Goal: Use online tool/utility: Utilize a website feature to perform a specific function

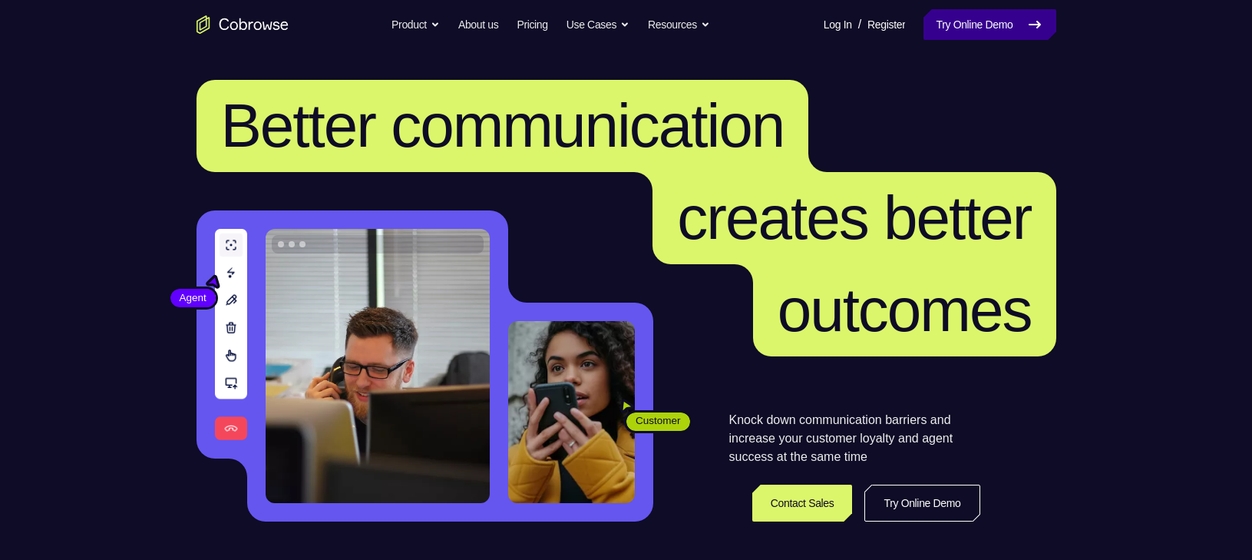
click at [1005, 22] on link "Try Online Demo" at bounding box center [989, 24] width 132 height 31
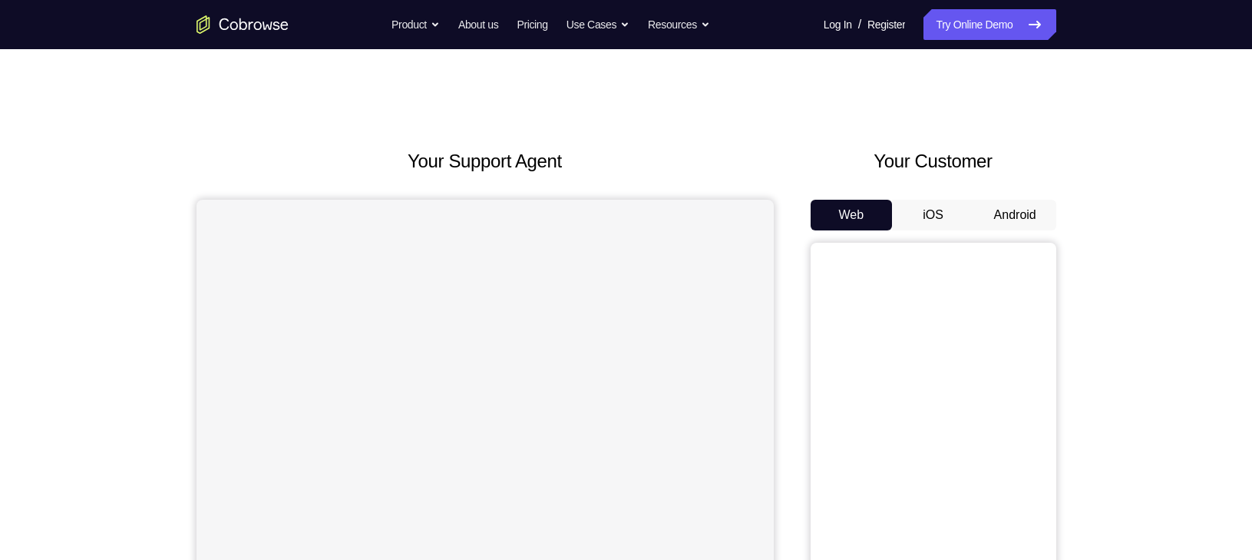
click at [1012, 228] on button "Android" at bounding box center [1015, 215] width 82 height 31
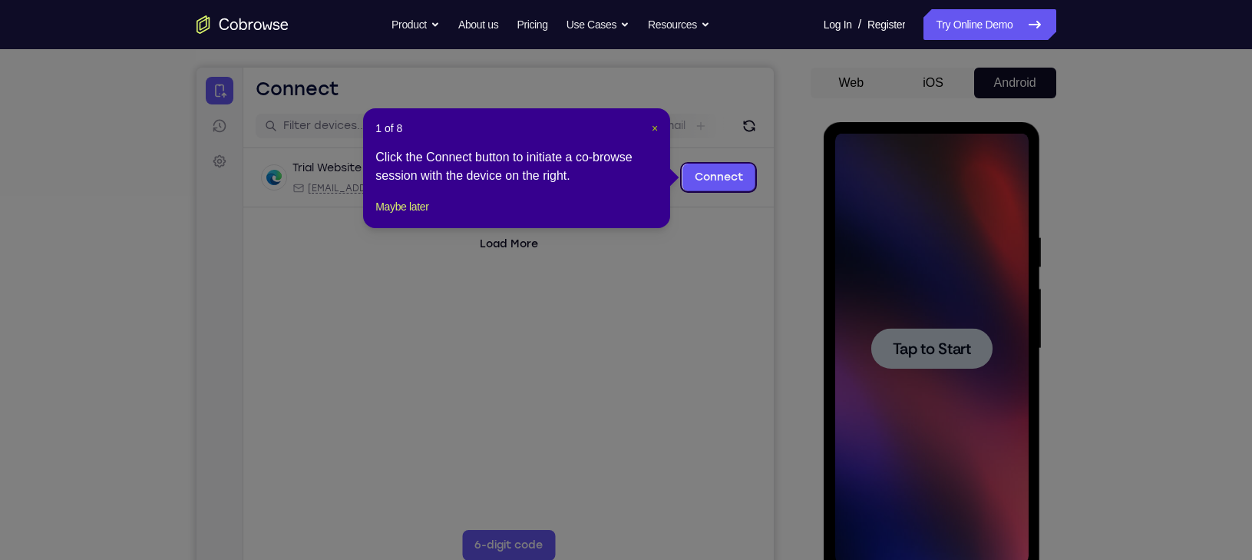
click at [656, 127] on span "×" at bounding box center [655, 128] width 6 height 12
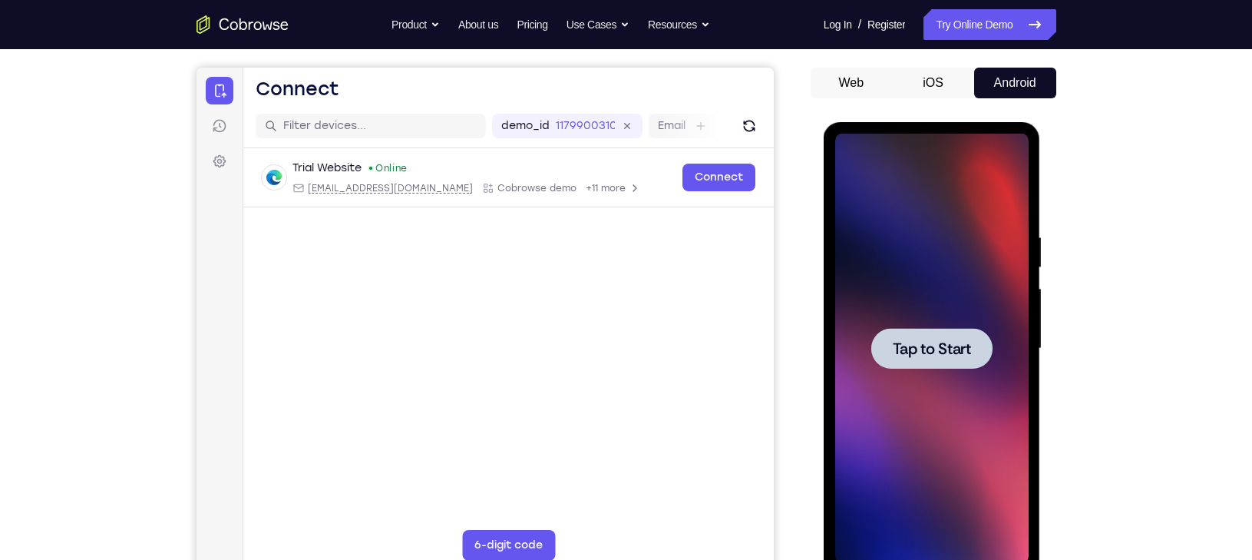
click at [952, 376] on div at bounding box center [931, 349] width 193 height 430
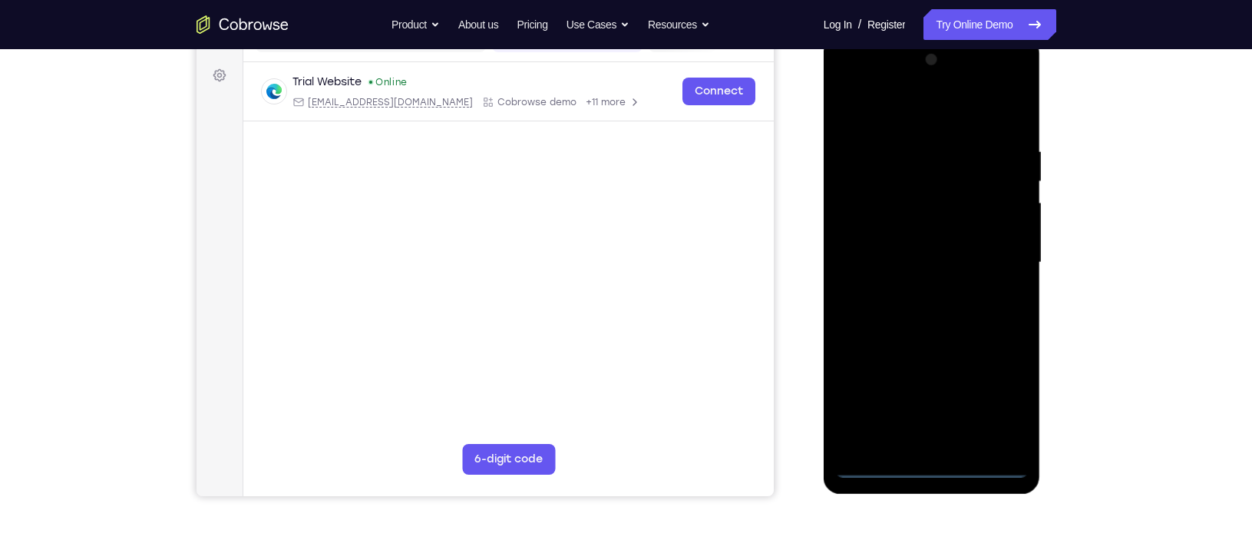
scroll to position [219, 0]
click at [940, 464] on div at bounding box center [931, 262] width 193 height 430
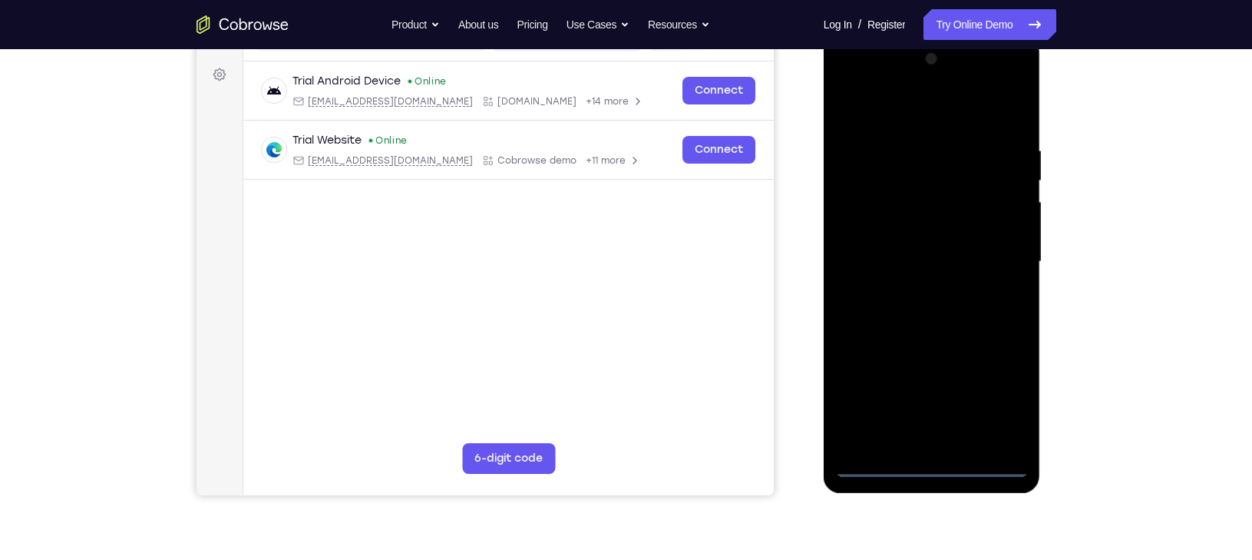
click at [1006, 398] on div at bounding box center [931, 262] width 193 height 430
click at [900, 97] on div at bounding box center [931, 262] width 193 height 430
click at [1000, 252] on div at bounding box center [931, 262] width 193 height 430
click at [913, 296] on div at bounding box center [931, 262] width 193 height 430
click at [910, 236] on div at bounding box center [931, 262] width 193 height 430
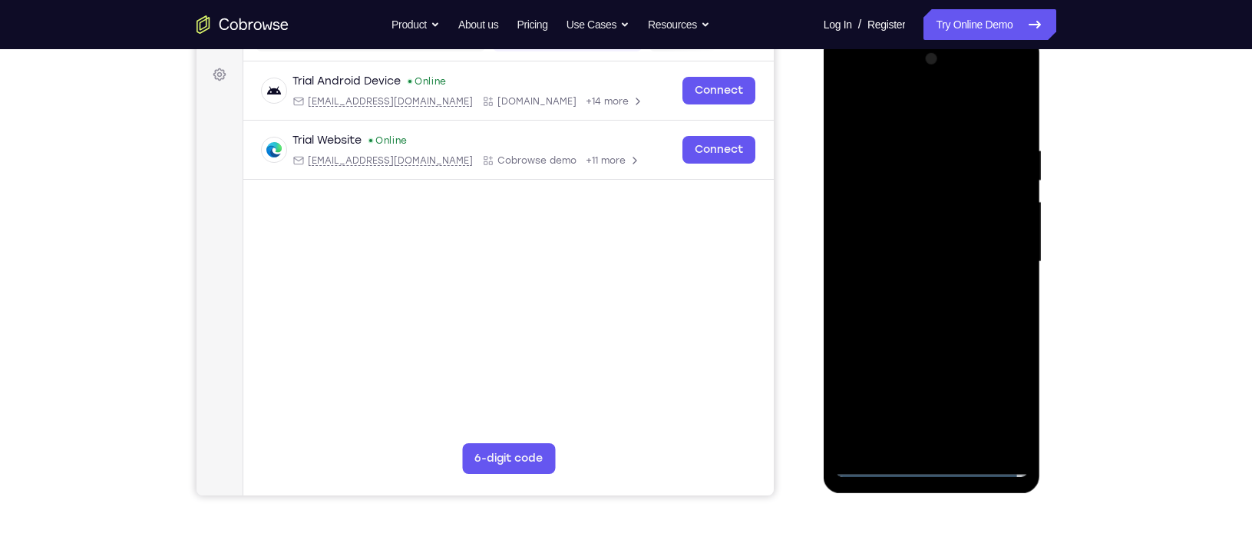
click at [907, 230] on div at bounding box center [931, 262] width 193 height 430
click at [902, 256] on div at bounding box center [931, 262] width 193 height 430
click at [942, 339] on div at bounding box center [931, 262] width 193 height 430
click at [970, 318] on div at bounding box center [931, 262] width 193 height 430
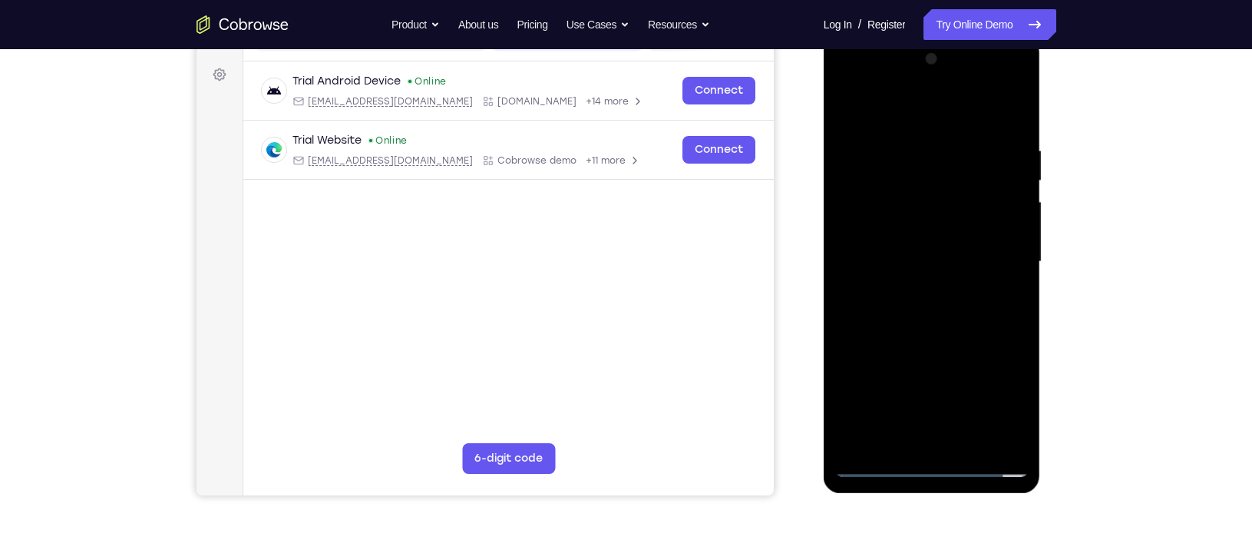
drag, startPoint x: 866, startPoint y: 104, endPoint x: 1050, endPoint y: 104, distance: 184.2
click at [1042, 104] on html "Online web based iOS Simulators and Android Emulators. Run iPhone, iPad, Mobile…" at bounding box center [933, 265] width 219 height 461
click at [901, 144] on div at bounding box center [931, 262] width 193 height 430
click at [996, 443] on div at bounding box center [931, 262] width 193 height 430
click at [1009, 112] on div at bounding box center [931, 262] width 193 height 430
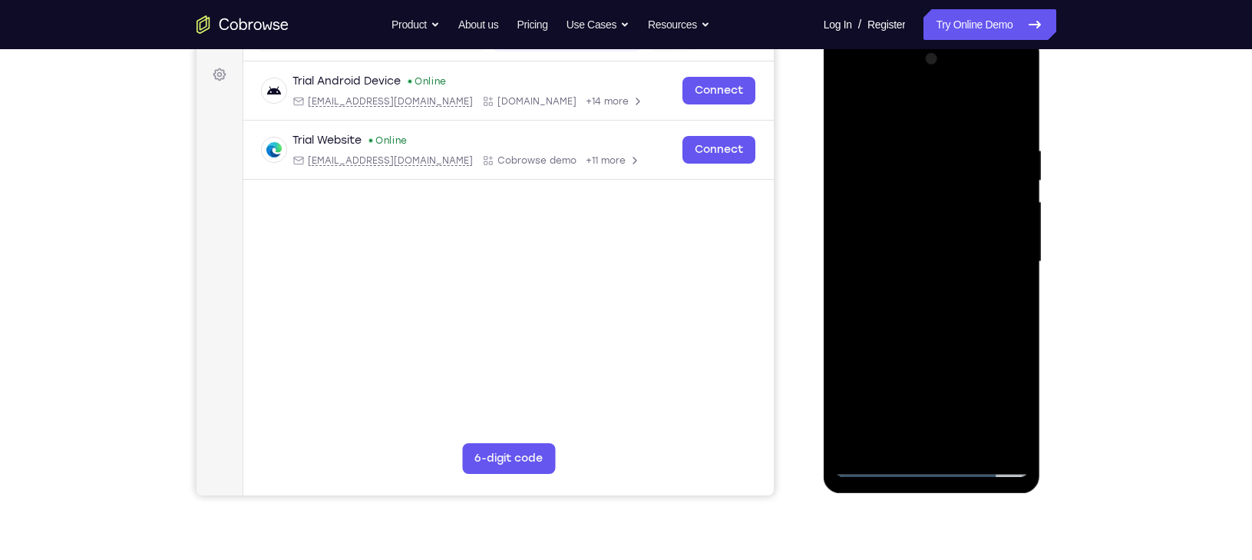
click at [963, 144] on div at bounding box center [931, 262] width 193 height 430
click at [898, 111] on div at bounding box center [931, 262] width 193 height 430
click at [1003, 291] on div at bounding box center [931, 262] width 193 height 430
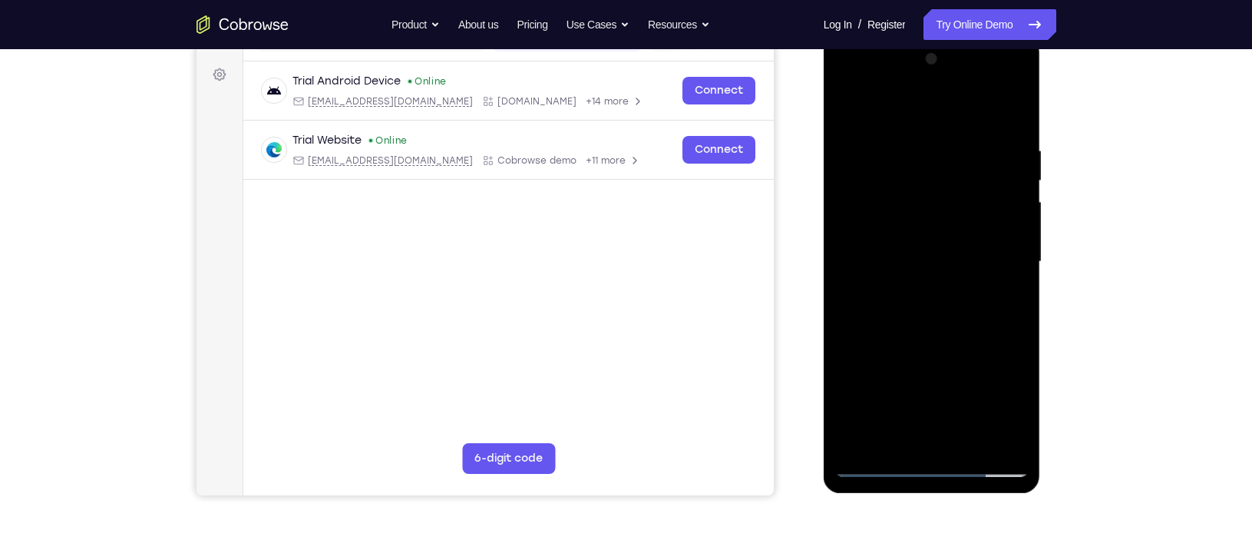
click at [851, 98] on div at bounding box center [931, 262] width 193 height 430
click at [1012, 107] on div at bounding box center [931, 262] width 193 height 430
drag, startPoint x: 976, startPoint y: 342, endPoint x: 1003, endPoint y: 130, distance: 212.7
click at [1003, 130] on div at bounding box center [931, 262] width 193 height 430
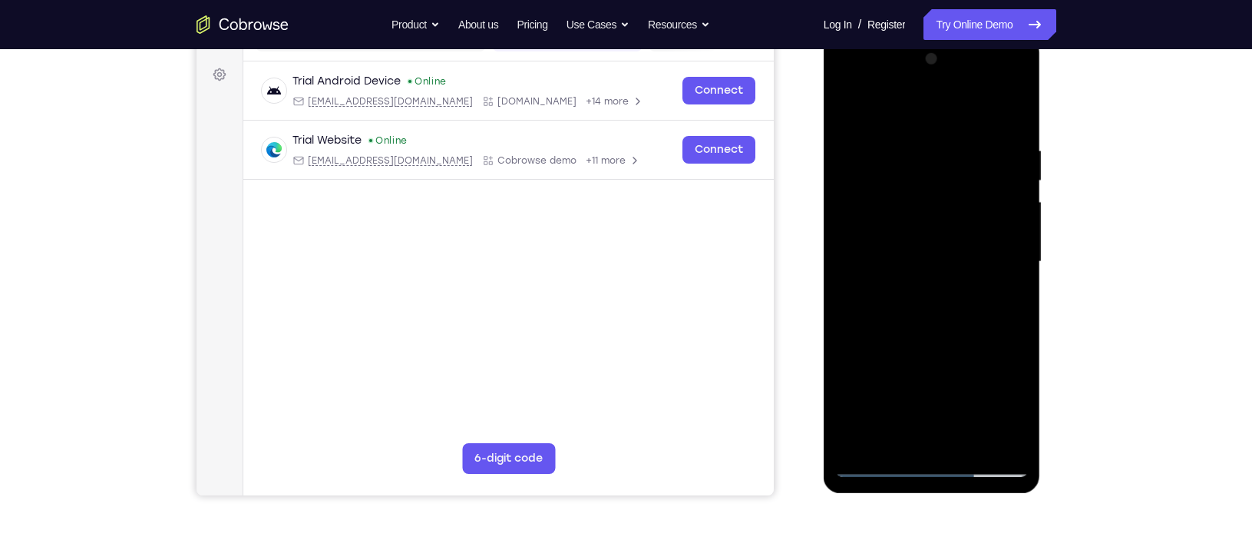
click at [970, 436] on div at bounding box center [931, 262] width 193 height 430
click at [932, 344] on div at bounding box center [931, 262] width 193 height 430
click at [954, 254] on div at bounding box center [931, 262] width 193 height 430
click at [996, 80] on div at bounding box center [931, 262] width 193 height 430
click at [866, 88] on div at bounding box center [931, 262] width 193 height 430
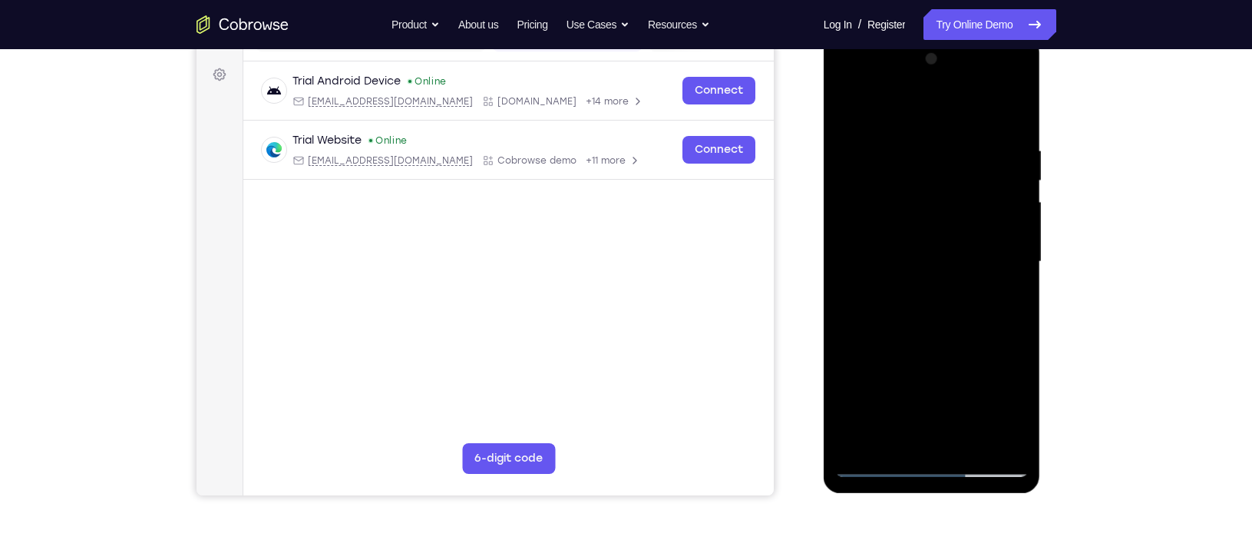
click at [884, 175] on div at bounding box center [931, 262] width 193 height 430
click at [895, 210] on div at bounding box center [931, 262] width 193 height 430
click at [857, 167] on div at bounding box center [931, 262] width 193 height 430
click at [853, 275] on div at bounding box center [931, 262] width 193 height 430
click at [851, 283] on div at bounding box center [931, 262] width 193 height 430
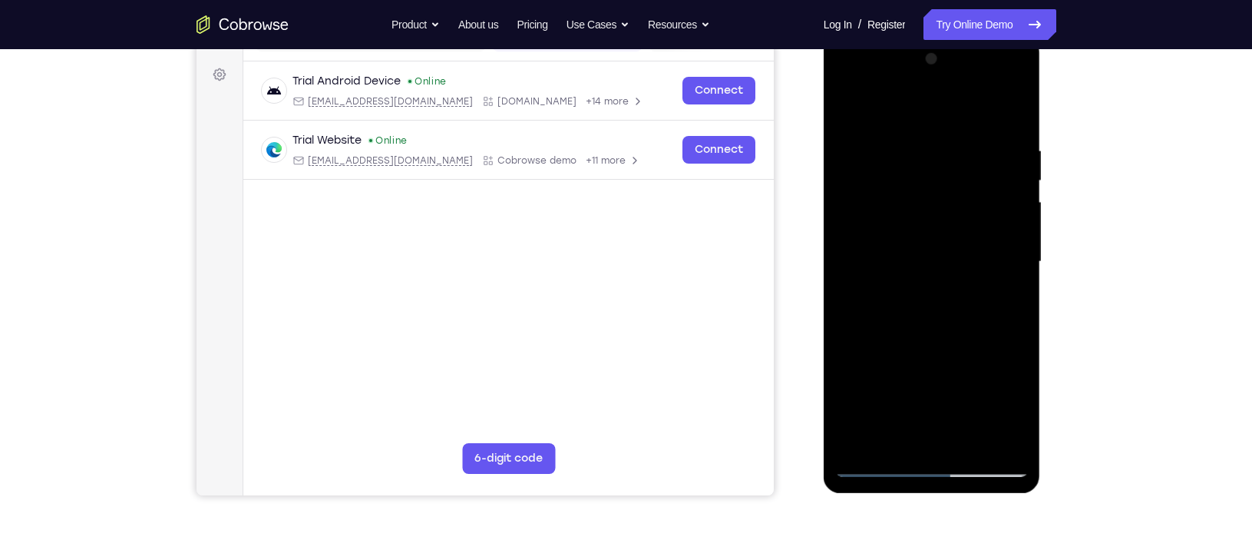
click at [851, 164] on div at bounding box center [931, 262] width 193 height 430
click at [880, 167] on div at bounding box center [931, 262] width 193 height 430
click at [996, 74] on div at bounding box center [931, 262] width 193 height 430
click at [920, 121] on div at bounding box center [931, 262] width 193 height 430
click at [886, 428] on div at bounding box center [931, 262] width 193 height 430
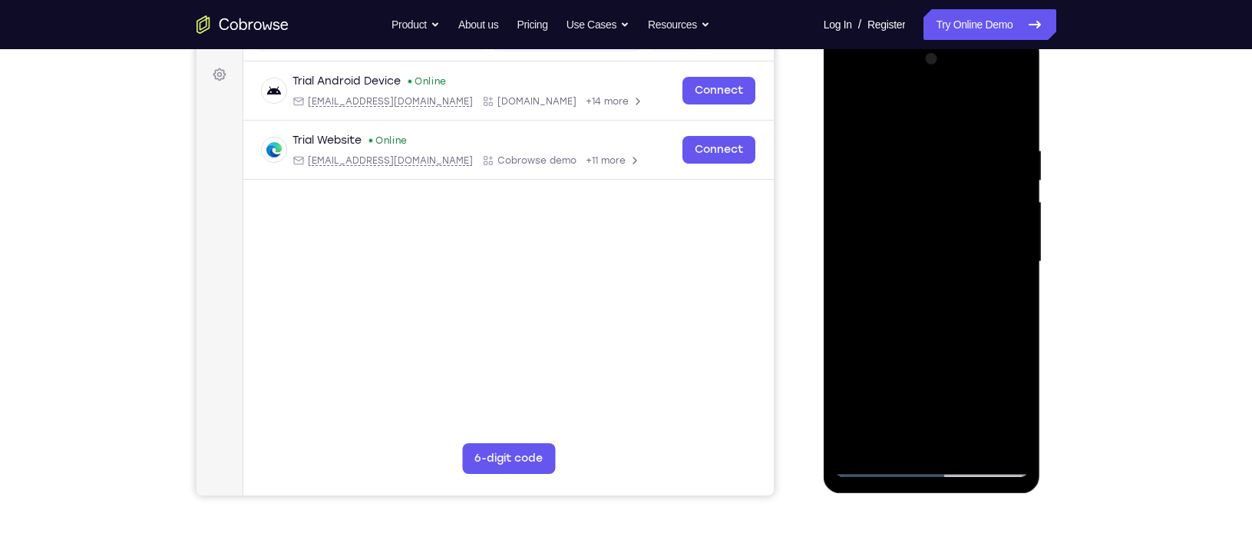
click at [931, 331] on div at bounding box center [931, 262] width 193 height 430
click at [894, 430] on div at bounding box center [931, 262] width 193 height 430
click at [979, 342] on div at bounding box center [931, 262] width 193 height 430
click at [850, 107] on div at bounding box center [931, 262] width 193 height 430
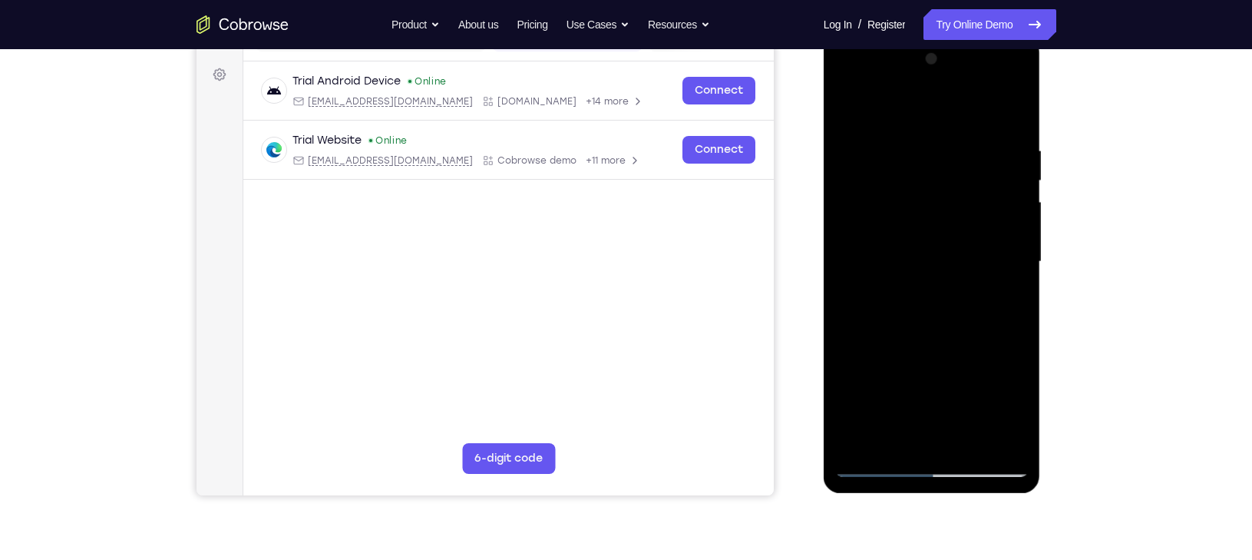
click at [1011, 442] on div at bounding box center [931, 262] width 193 height 430
click at [941, 280] on div at bounding box center [931, 262] width 193 height 430
click at [901, 120] on div at bounding box center [931, 262] width 193 height 430
drag, startPoint x: 965, startPoint y: 177, endPoint x: 960, endPoint y: 261, distance: 83.8
click at [960, 261] on div at bounding box center [931, 262] width 193 height 430
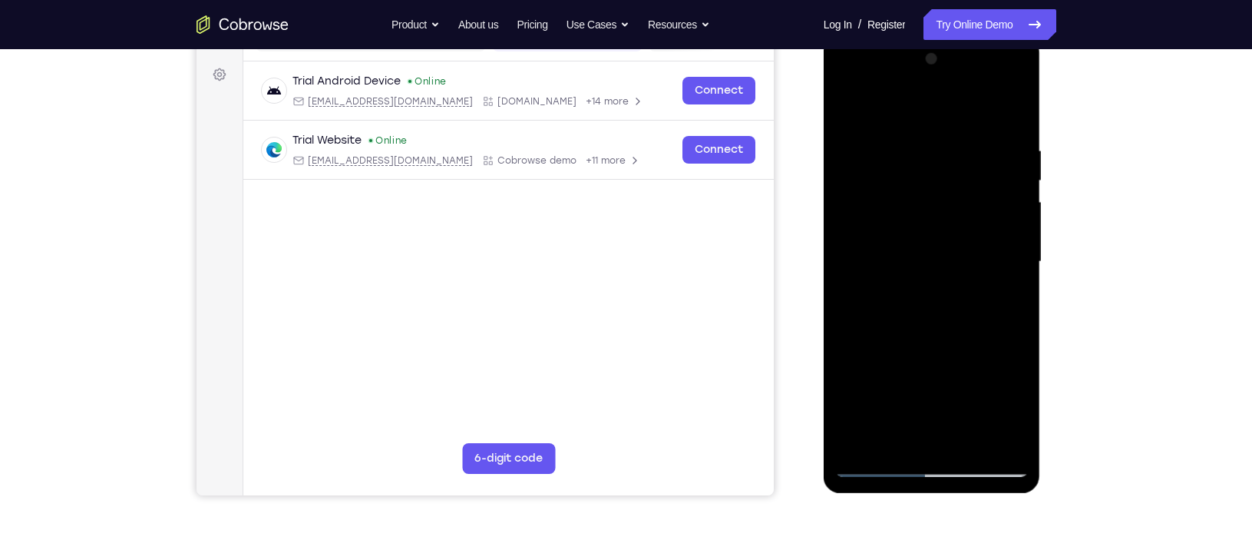
click at [864, 153] on div at bounding box center [931, 262] width 193 height 430
click at [998, 438] on div at bounding box center [931, 262] width 193 height 430
click at [1012, 112] on div at bounding box center [931, 262] width 193 height 430
click at [851, 121] on div at bounding box center [931, 262] width 193 height 430
click at [1014, 125] on div at bounding box center [931, 262] width 193 height 430
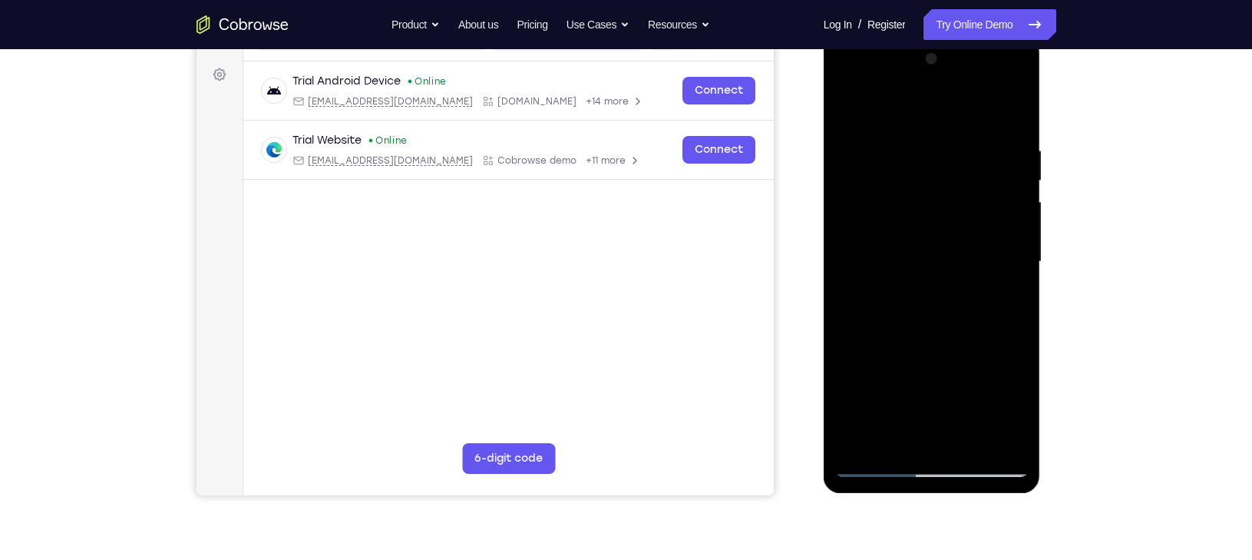
click at [848, 100] on div at bounding box center [931, 262] width 193 height 430
click at [856, 295] on div at bounding box center [931, 262] width 193 height 430
click at [881, 108] on div at bounding box center [931, 262] width 193 height 430
drag, startPoint x: 969, startPoint y: 334, endPoint x: 999, endPoint y: 174, distance: 162.6
click at [999, 174] on div at bounding box center [931, 262] width 193 height 430
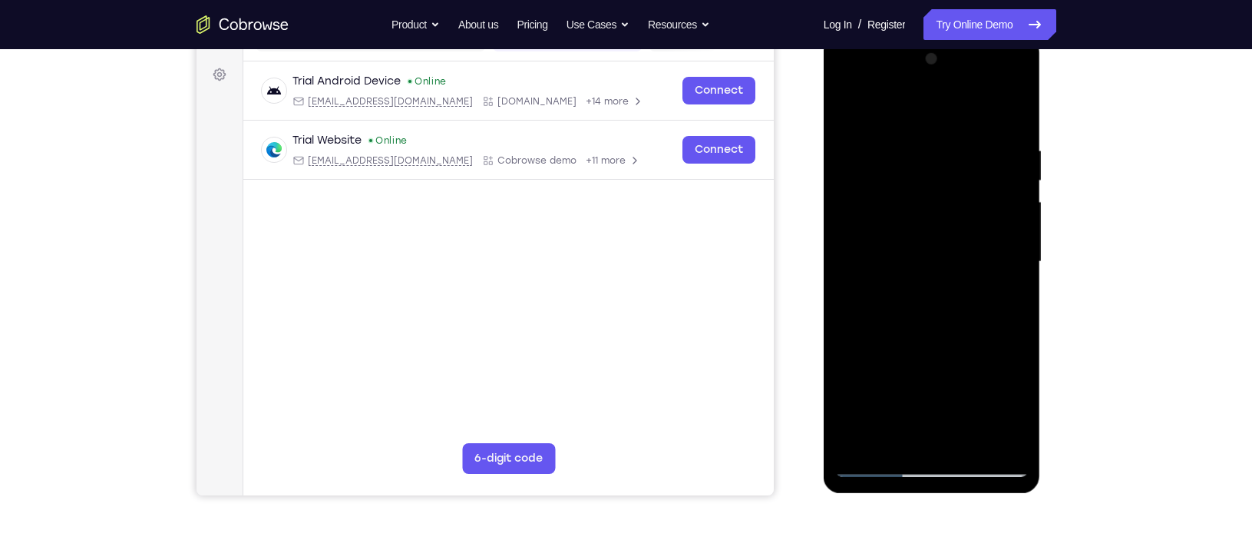
drag, startPoint x: 966, startPoint y: 332, endPoint x: 1010, endPoint y: 144, distance: 193.1
click at [1010, 144] on div at bounding box center [931, 262] width 193 height 430
drag, startPoint x: 939, startPoint y: 340, endPoint x: 1000, endPoint y: 97, distance: 250.2
click at [1000, 97] on div at bounding box center [931, 262] width 193 height 430
click at [848, 101] on div at bounding box center [931, 262] width 193 height 430
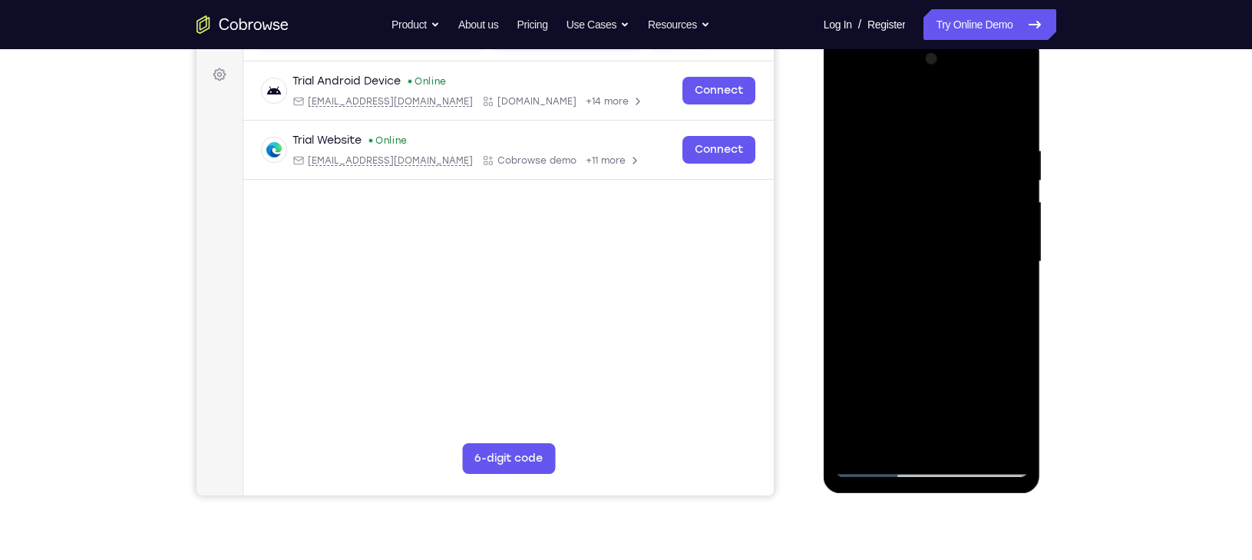
click at [1012, 107] on div at bounding box center [931, 262] width 193 height 430
drag, startPoint x: 884, startPoint y: 225, endPoint x: 895, endPoint y: 240, distance: 19.2
click at [895, 240] on div at bounding box center [931, 262] width 193 height 430
click at [854, 224] on div at bounding box center [931, 262] width 193 height 430
click at [1010, 113] on div at bounding box center [931, 262] width 193 height 430
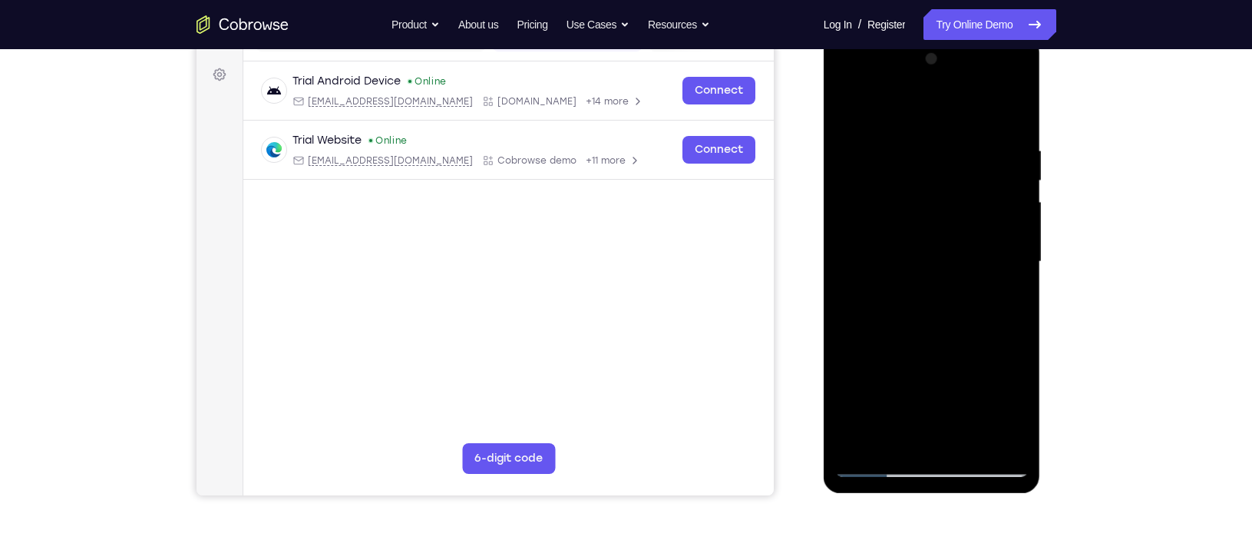
drag, startPoint x: 950, startPoint y: 388, endPoint x: 952, endPoint y: 278, distance: 110.5
click at [952, 278] on div at bounding box center [931, 262] width 193 height 430
click at [857, 314] on div at bounding box center [931, 262] width 193 height 430
click at [1014, 104] on div at bounding box center [931, 262] width 193 height 430
drag, startPoint x: 950, startPoint y: 382, endPoint x: 972, endPoint y: 248, distance: 135.3
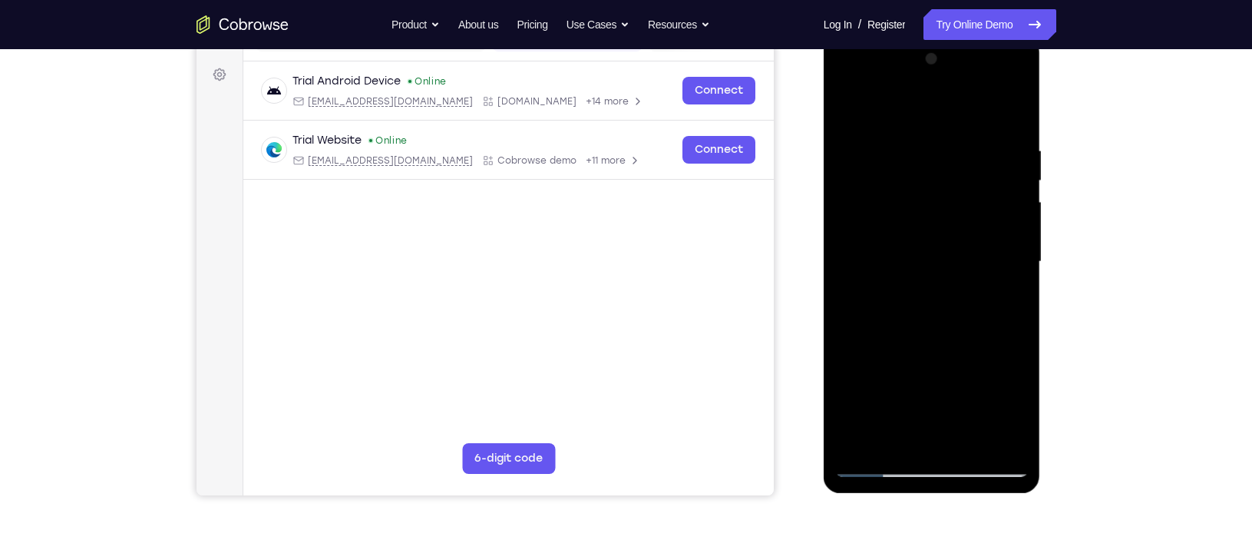
click at [972, 248] on div at bounding box center [931, 262] width 193 height 430
click at [862, 269] on div at bounding box center [931, 262] width 193 height 430
click at [997, 431] on div at bounding box center [931, 262] width 193 height 430
click at [1019, 117] on div at bounding box center [931, 262] width 193 height 430
drag, startPoint x: 933, startPoint y: 375, endPoint x: 967, endPoint y: 206, distance: 171.5
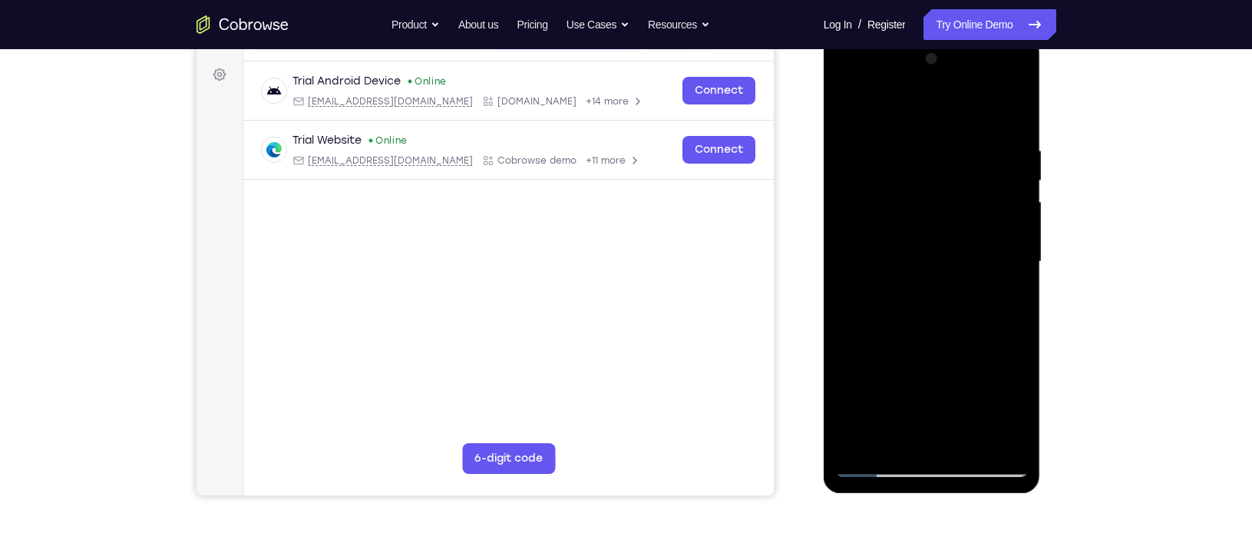
click at [967, 206] on div at bounding box center [931, 262] width 193 height 430
drag, startPoint x: 941, startPoint y: 348, endPoint x: 961, endPoint y: 203, distance: 145.7
click at [961, 203] on div at bounding box center [931, 262] width 193 height 430
drag, startPoint x: 943, startPoint y: 349, endPoint x: 981, endPoint y: 111, distance: 241.0
click at [981, 111] on div at bounding box center [931, 262] width 193 height 430
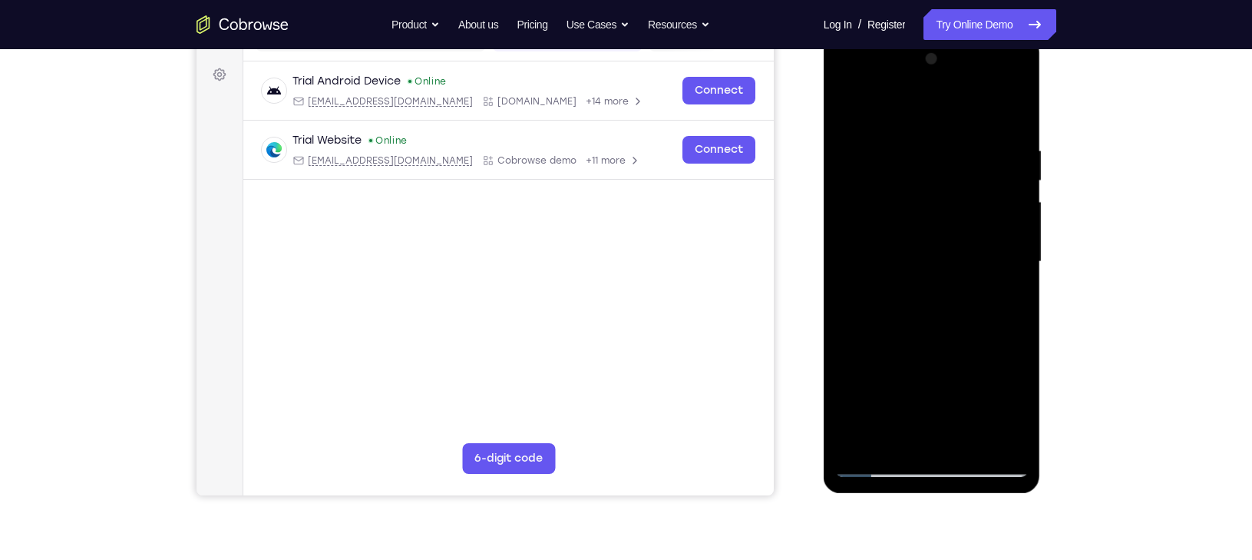
drag, startPoint x: 945, startPoint y: 362, endPoint x: 983, endPoint y: 120, distance: 244.7
click at [983, 120] on div at bounding box center [931, 262] width 193 height 430
click at [854, 342] on div at bounding box center [931, 262] width 193 height 430
click at [1016, 105] on div at bounding box center [931, 262] width 193 height 430
drag, startPoint x: 931, startPoint y: 401, endPoint x: 970, endPoint y: 184, distance: 220.6
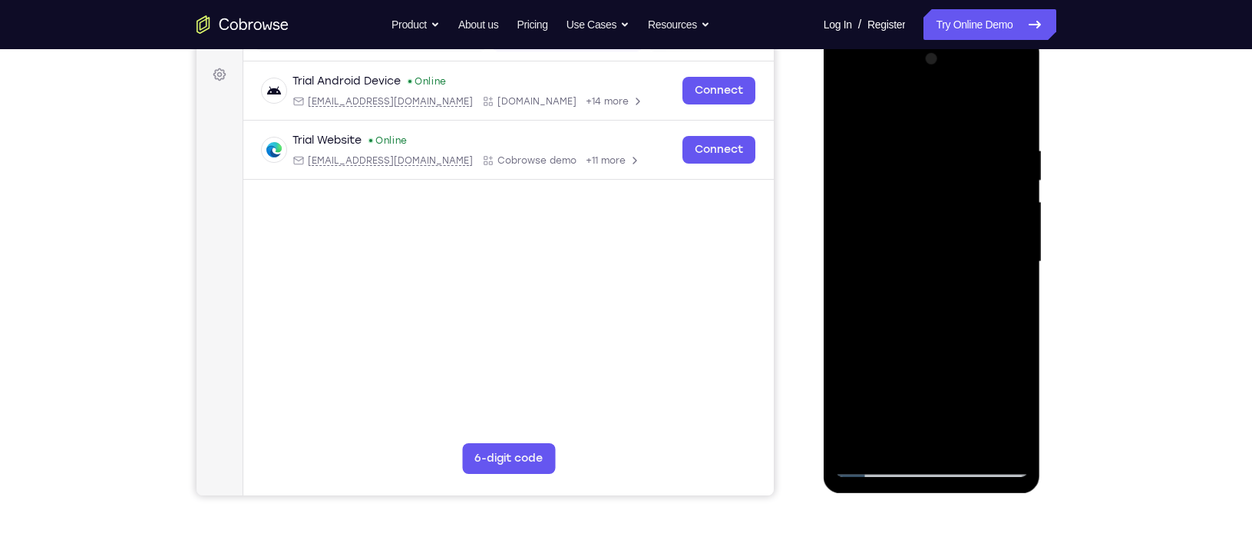
click at [970, 184] on div at bounding box center [931, 262] width 193 height 430
click at [857, 233] on div at bounding box center [931, 262] width 193 height 430
click at [1009, 111] on div at bounding box center [931, 262] width 193 height 430
drag, startPoint x: 920, startPoint y: 386, endPoint x: 961, endPoint y: 171, distance: 218.9
click at [961, 171] on div at bounding box center [931, 262] width 193 height 430
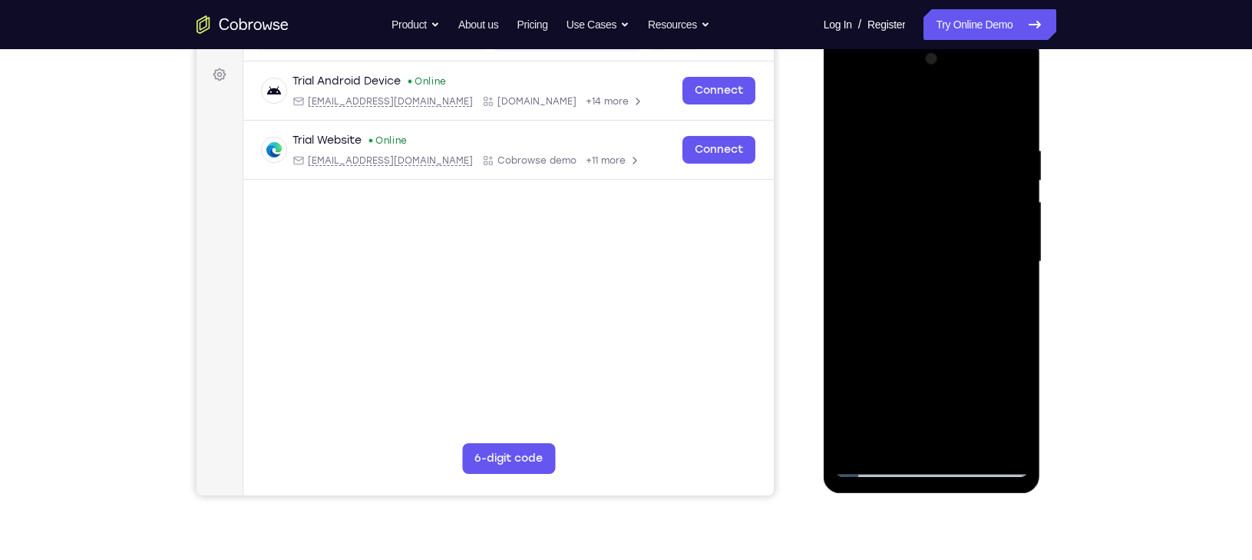
drag, startPoint x: 919, startPoint y: 362, endPoint x: 972, endPoint y: 123, distance: 244.5
click at [972, 123] on div at bounding box center [931, 262] width 193 height 430
click at [966, 439] on div at bounding box center [931, 262] width 193 height 430
click at [949, 262] on div at bounding box center [931, 262] width 193 height 430
click at [1013, 298] on div at bounding box center [931, 262] width 193 height 430
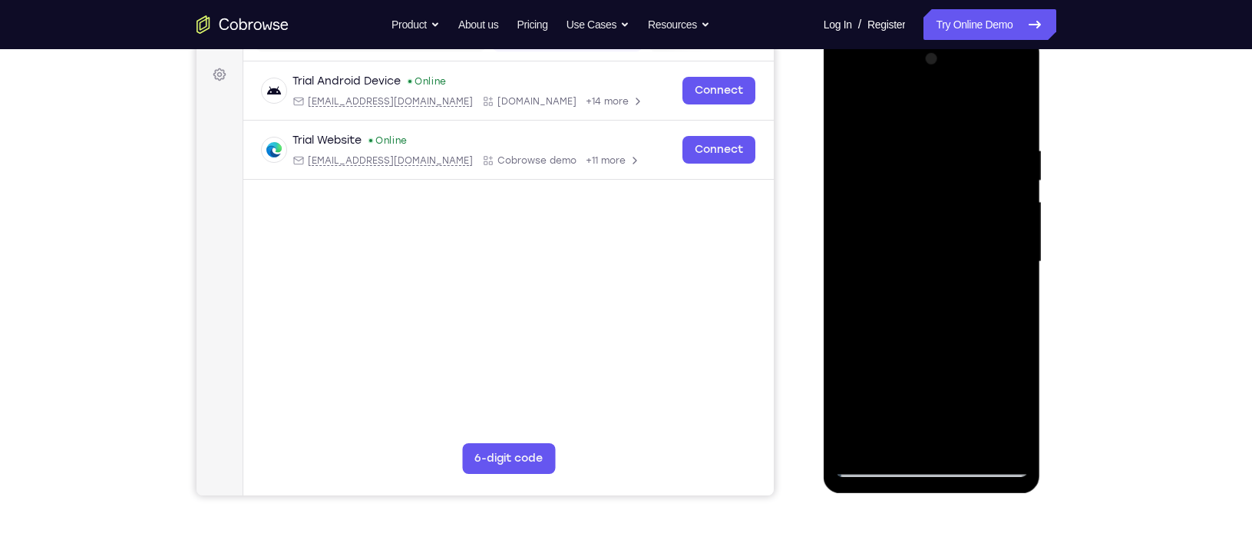
click at [847, 105] on div at bounding box center [931, 262] width 193 height 430
drag, startPoint x: 980, startPoint y: 398, endPoint x: 1011, endPoint y: -35, distance: 434.0
click at [1011, 35] on html "Online web based iOS Simulators and Android Emulators. Run iPhone, iPad, Mobile…" at bounding box center [933, 265] width 219 height 461
drag, startPoint x: 943, startPoint y: 375, endPoint x: 976, endPoint y: 81, distance: 295.1
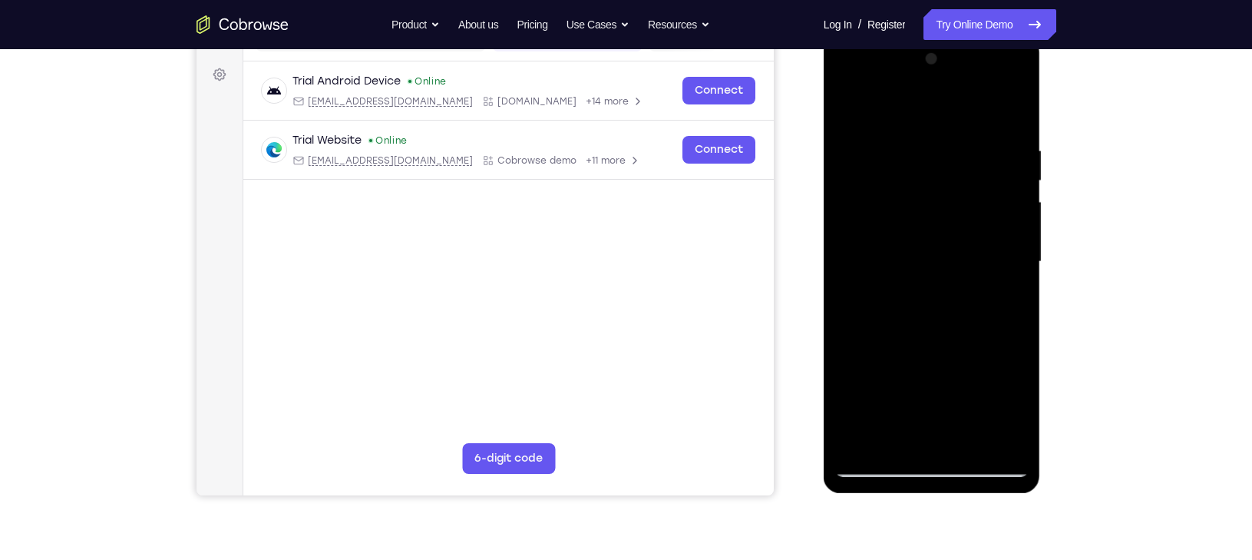
click at [976, 81] on div at bounding box center [931, 262] width 193 height 430
drag, startPoint x: 956, startPoint y: 349, endPoint x: 1024, endPoint y: -51, distance: 406.5
click at [1024, 35] on html "Online web based iOS Simulators and Android Emulators. Run iPhone, iPad, Mobile…" at bounding box center [933, 265] width 219 height 461
